Goal: Transaction & Acquisition: Purchase product/service

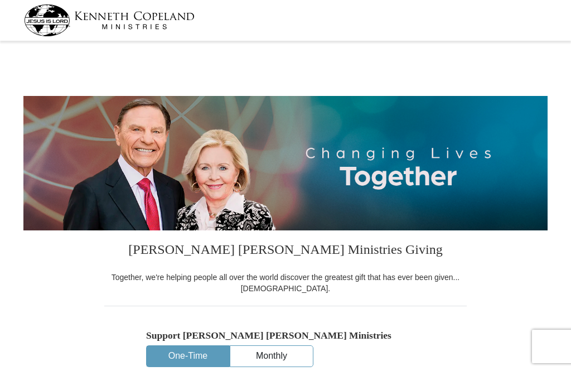
select select "LA"
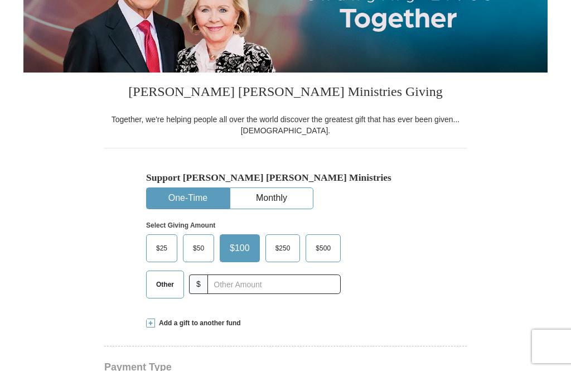
scroll to position [160, 0]
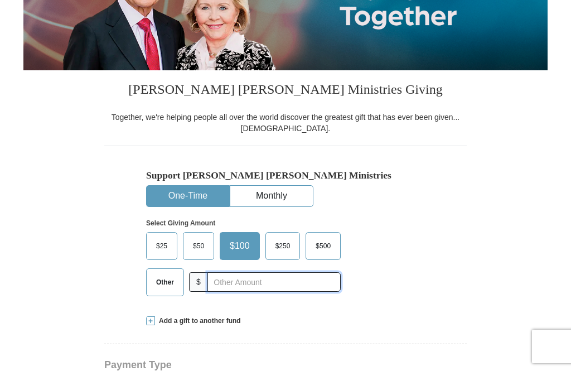
click at [312, 277] on input "text" at bounding box center [273, 282] width 133 height 20
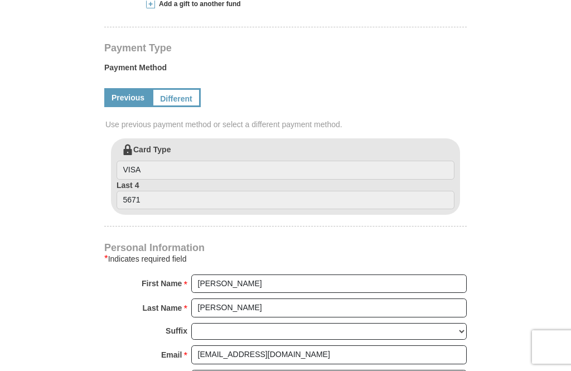
scroll to position [477, 0]
type input "160"
click at [178, 102] on link "Different" at bounding box center [176, 97] width 49 height 19
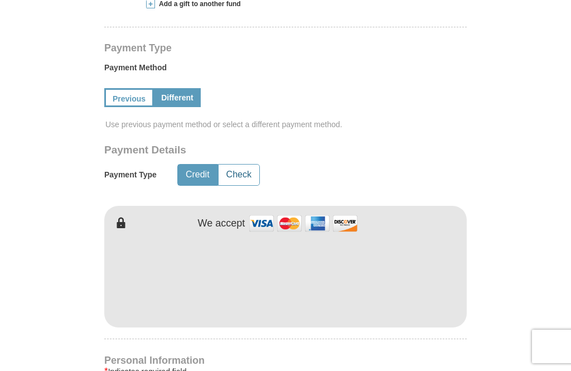
click at [238, 172] on button "Check" at bounding box center [239, 175] width 41 height 21
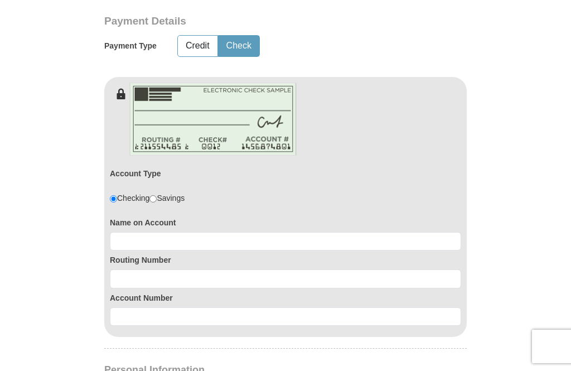
scroll to position [610, 0]
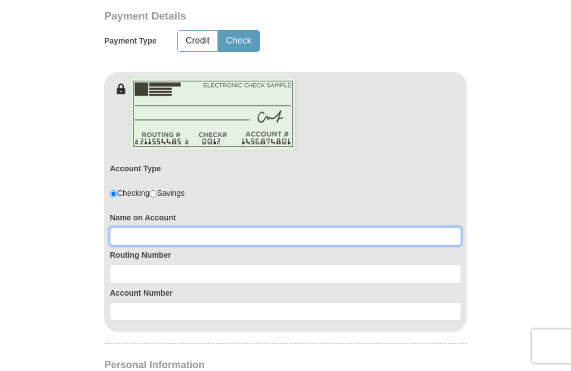
click at [364, 241] on input at bounding box center [285, 237] width 351 height 19
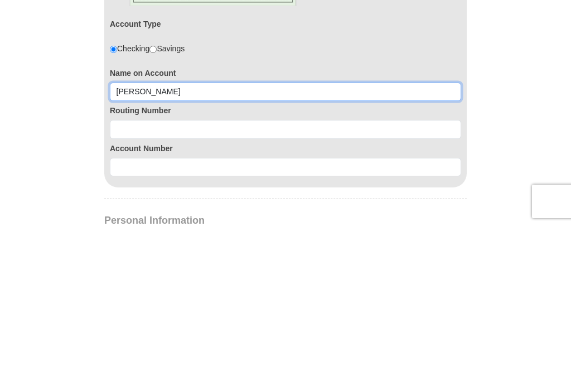
type input "Nadine Dale"
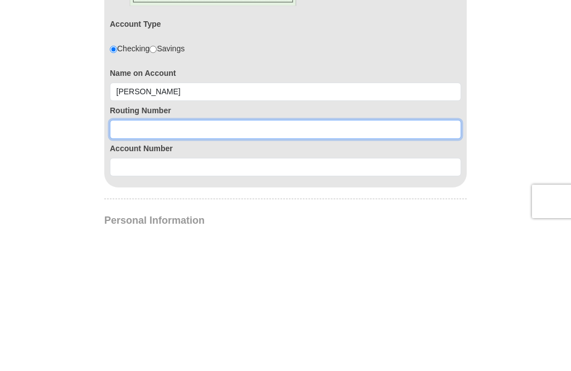
click at [297, 265] on input at bounding box center [285, 274] width 351 height 19
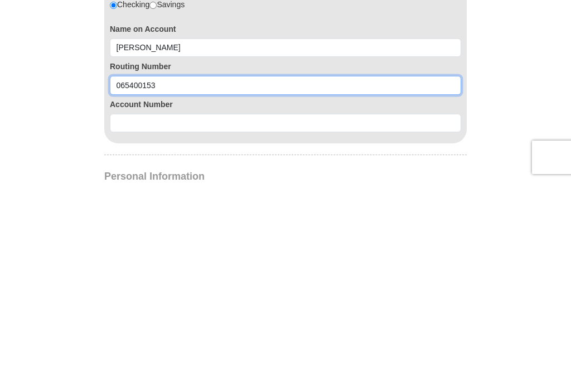
type input "065400153"
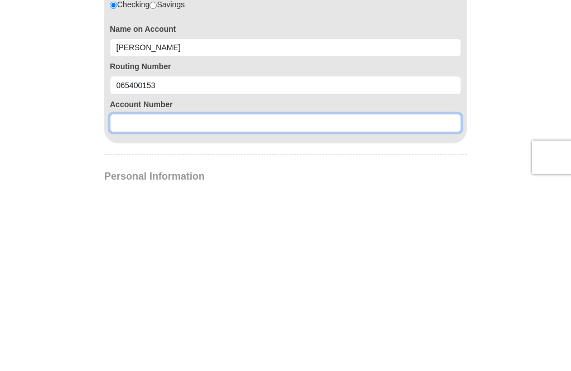
click at [350, 303] on input at bounding box center [285, 312] width 351 height 19
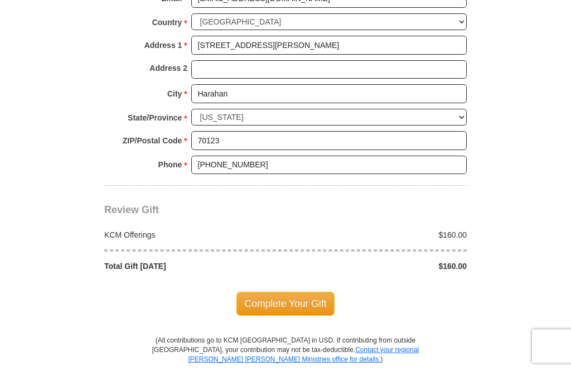
scroll to position [1084, 0]
type input "715001213"
click at [301, 292] on span "Complete Your Gift" at bounding box center [285, 303] width 99 height 23
